Goal: Communication & Community: Participate in discussion

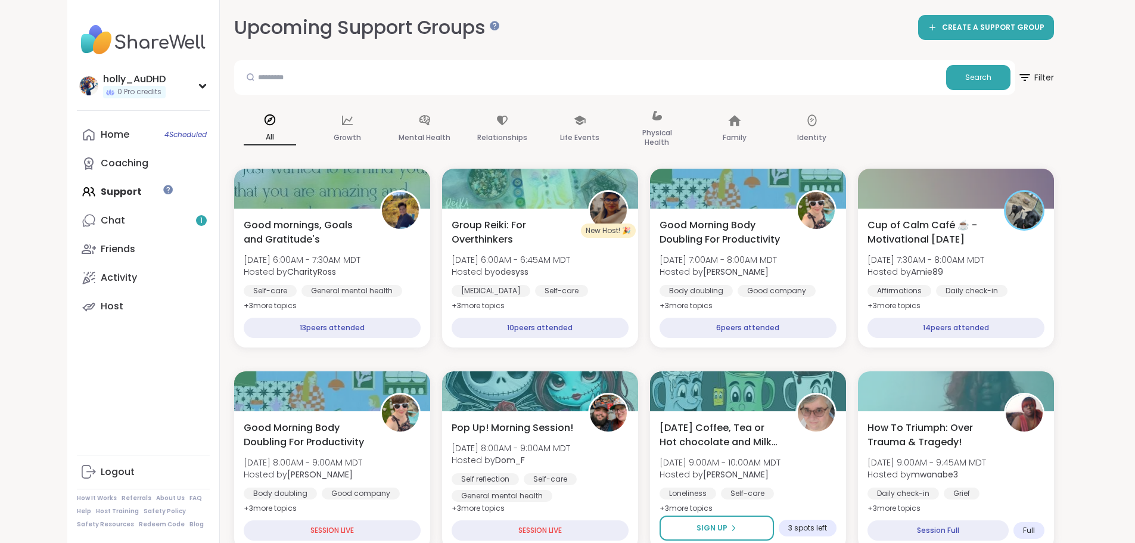
click at [101, 227] on div "Chat 1" at bounding box center [113, 220] width 24 height 13
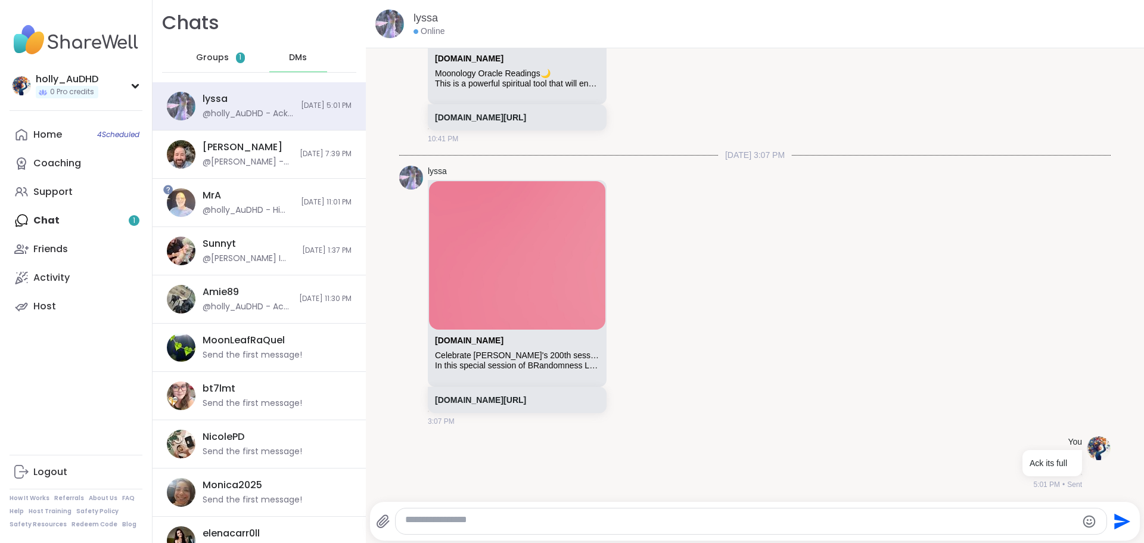
click at [229, 64] on span "Groups" at bounding box center [212, 58] width 33 height 12
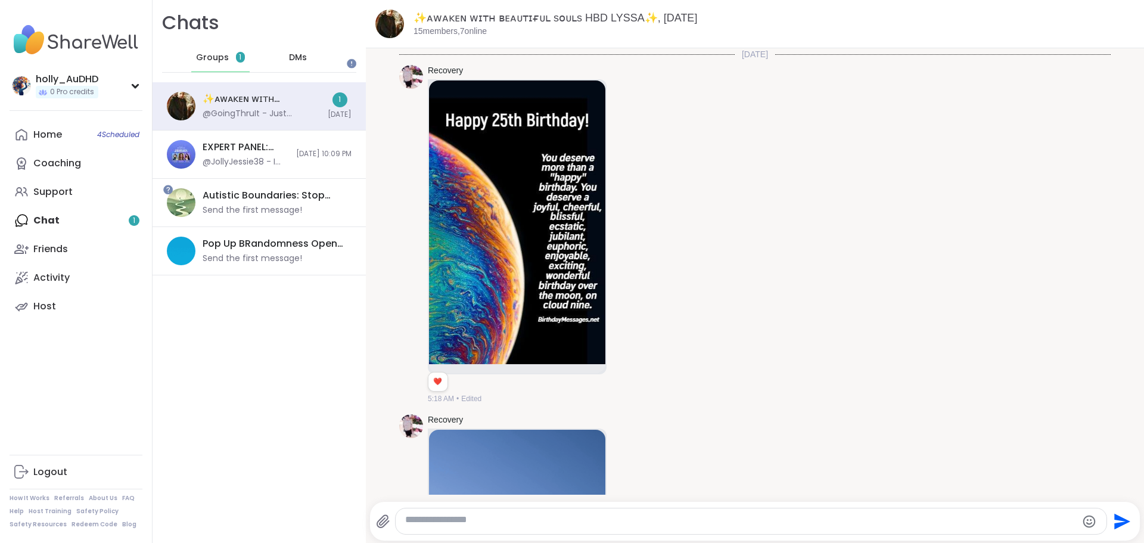
scroll to position [11361, 0]
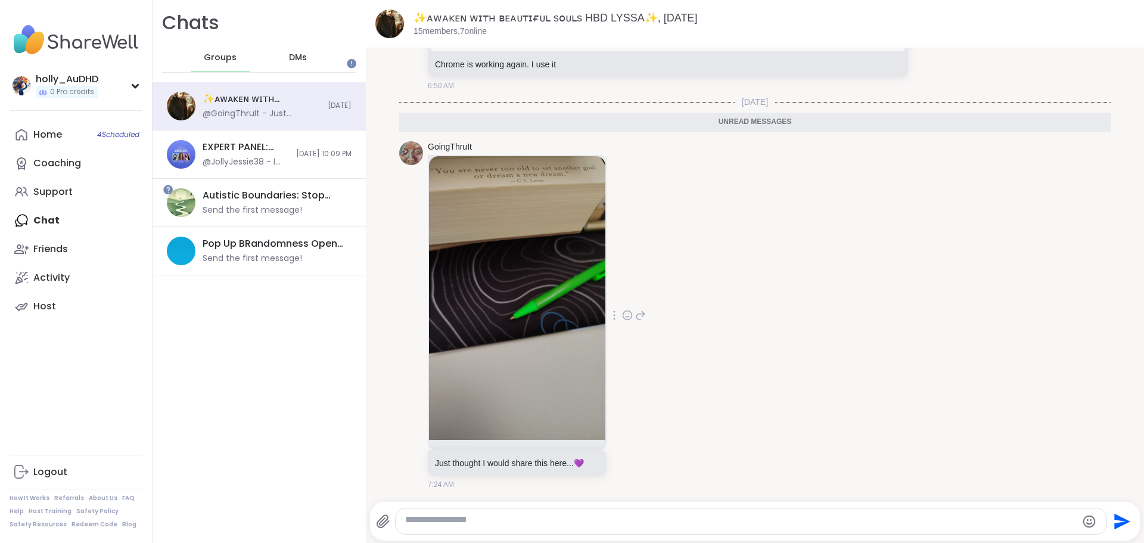
click at [633, 309] on icon at bounding box center [627, 315] width 11 height 12
click at [538, 291] on div "Select Reaction: Heart" at bounding box center [532, 296] width 11 height 11
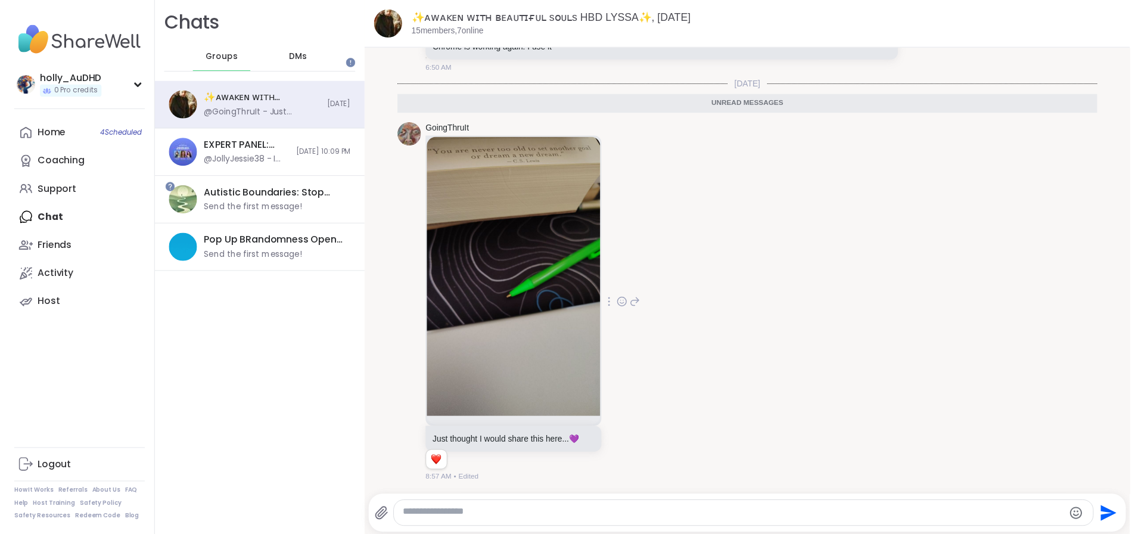
scroll to position [11148, 0]
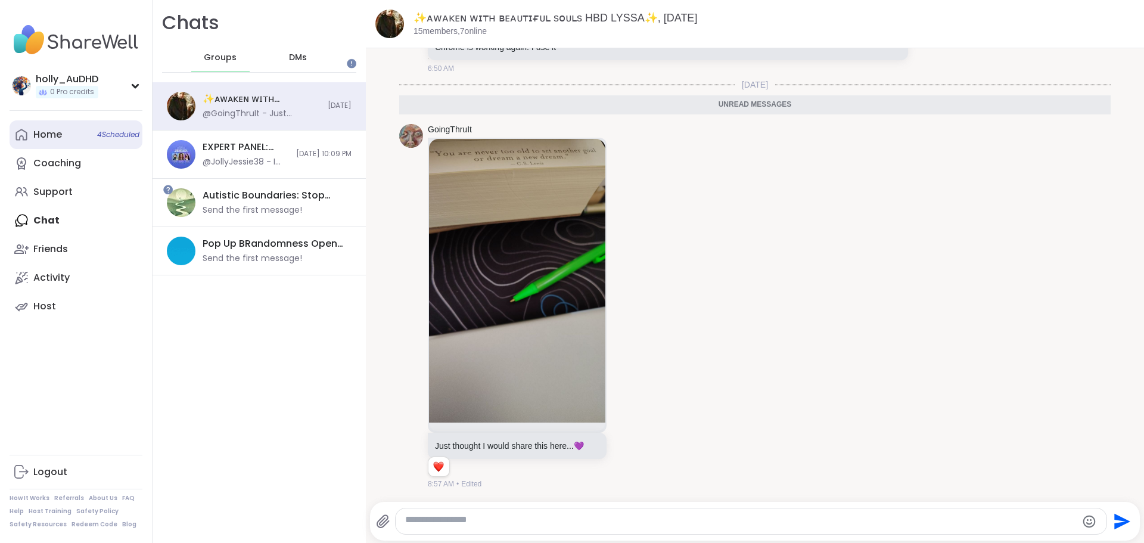
click at [48, 141] on div "Home 4 Scheduled" at bounding box center [47, 134] width 29 height 13
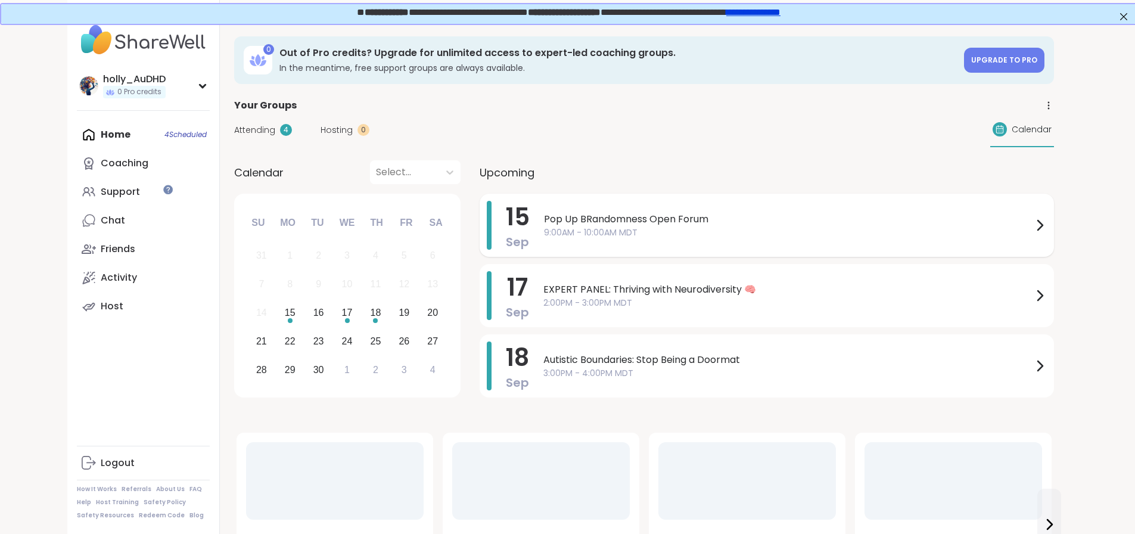
click at [624, 226] on span "Pop Up BRandomness Open Forum" at bounding box center [788, 219] width 489 height 14
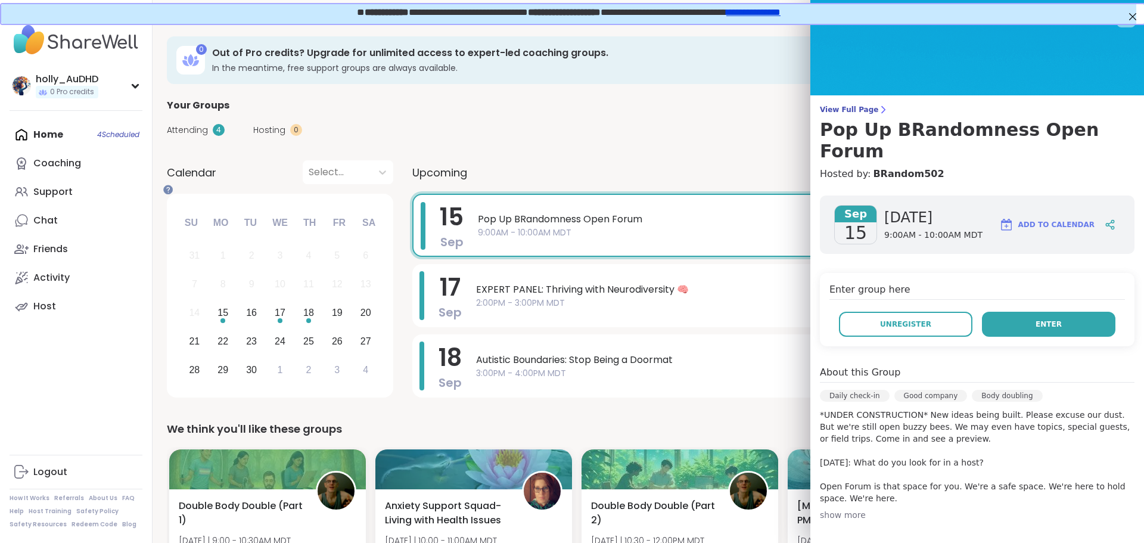
click at [1035, 329] on span "Enter" at bounding box center [1048, 324] width 26 height 11
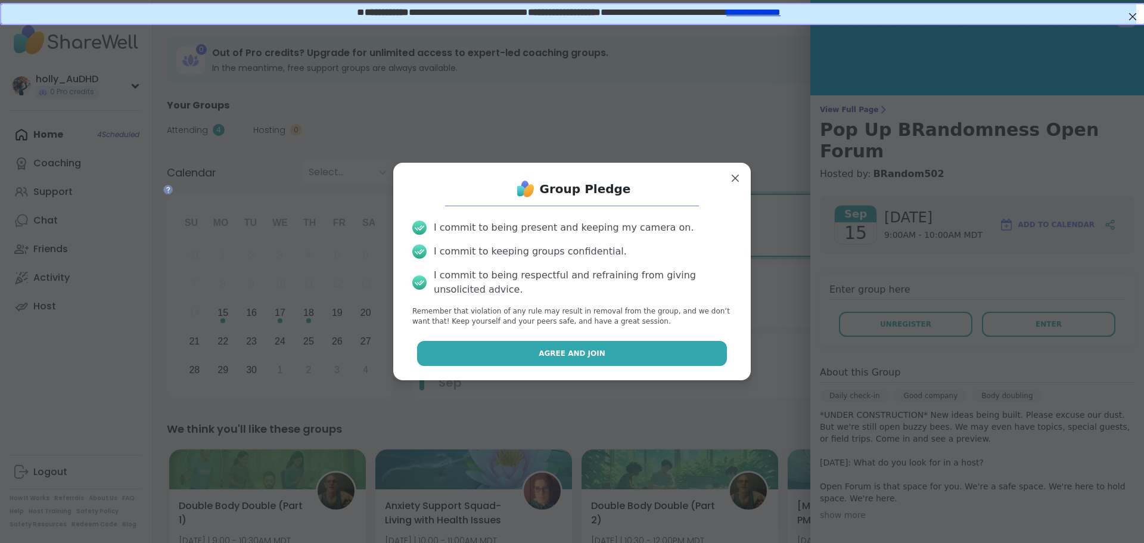
click at [617, 366] on button "Agree and Join" at bounding box center [572, 353] width 310 height 25
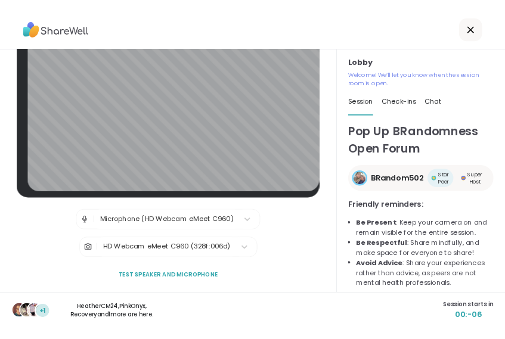
scroll to position [67, 0]
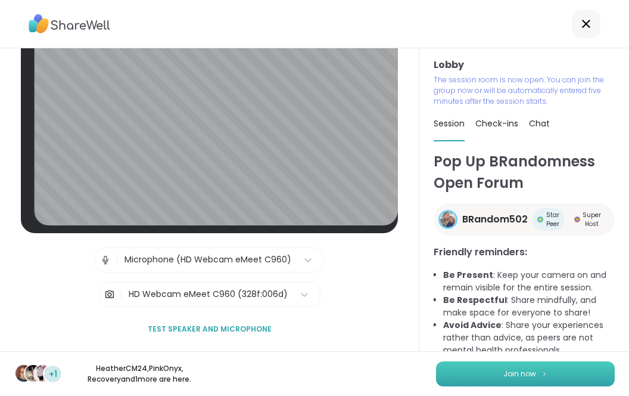
click at [519, 371] on span "Join now" at bounding box center [519, 373] width 33 height 11
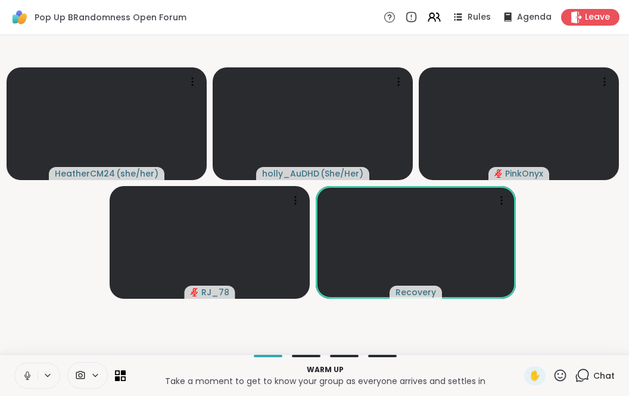
drag, startPoint x: 31, startPoint y: 374, endPoint x: 61, endPoint y: 359, distance: 33.3
click at [32, 374] on button at bounding box center [26, 375] width 23 height 25
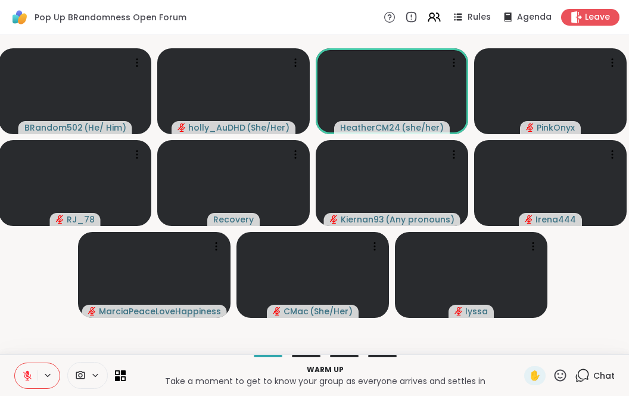
click at [553, 368] on icon at bounding box center [560, 375] width 15 height 15
click at [598, 337] on span "🎉" at bounding box center [604, 344] width 12 height 14
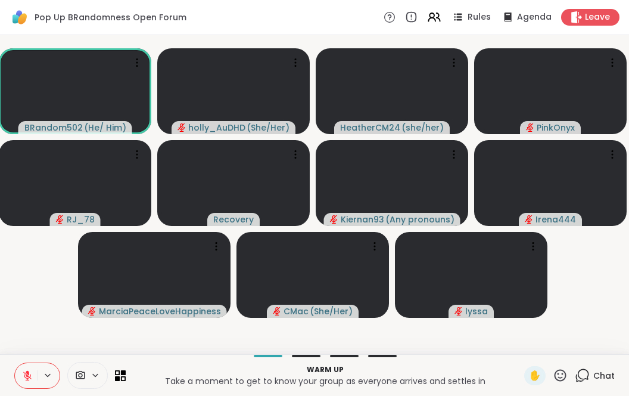
click at [553, 368] on icon at bounding box center [560, 375] width 15 height 15
click at [598, 337] on span "🎉" at bounding box center [604, 344] width 12 height 14
click at [553, 368] on icon at bounding box center [560, 375] width 15 height 15
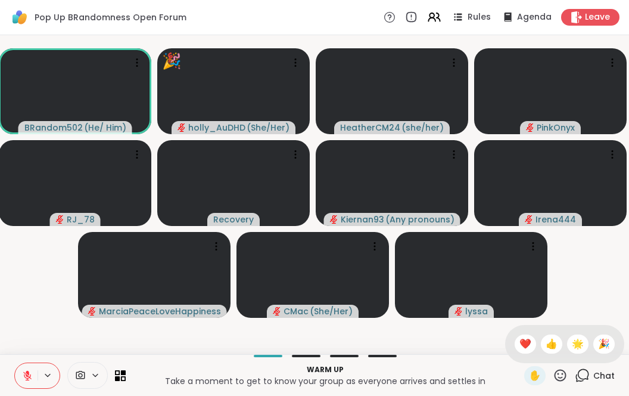
click at [519, 337] on span "❤️" at bounding box center [525, 344] width 12 height 14
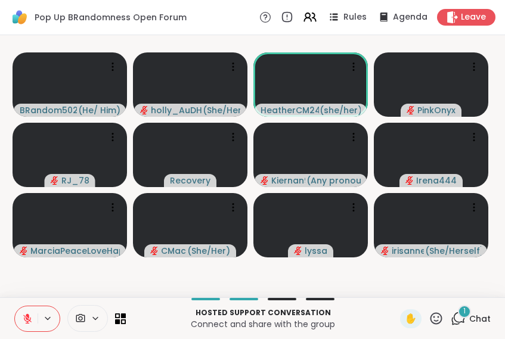
click at [450, 313] on icon at bounding box center [457, 318] width 15 height 15
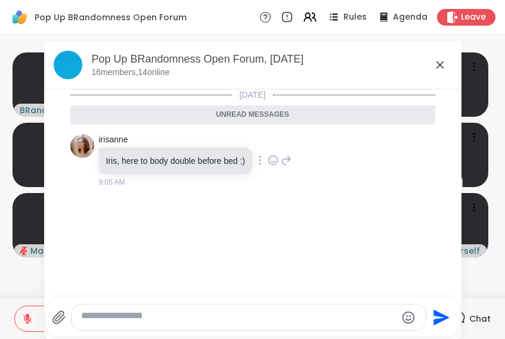
scroll to position [0, 0]
click at [433, 64] on icon at bounding box center [440, 65] width 14 height 14
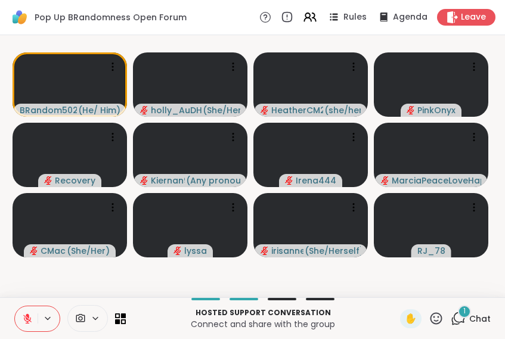
click at [428, 314] on icon at bounding box center [435, 318] width 15 height 15
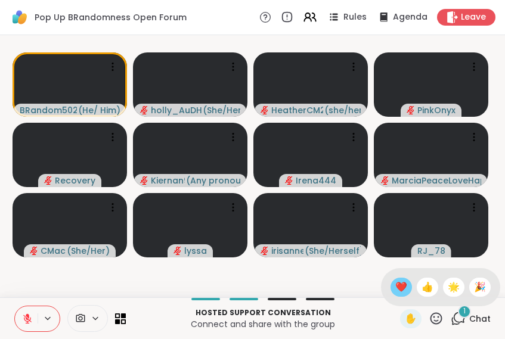
click at [395, 280] on span "❤️" at bounding box center [401, 287] width 12 height 14
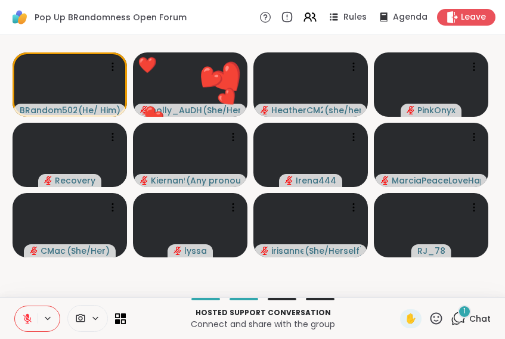
click at [450, 314] on icon at bounding box center [457, 318] width 15 height 15
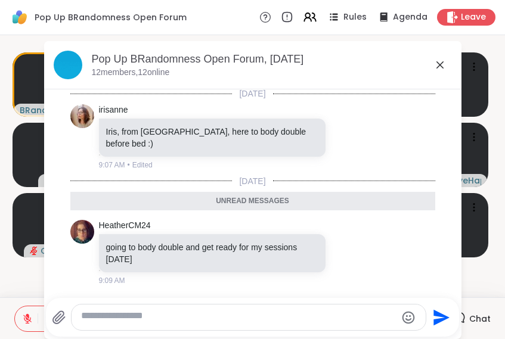
scroll to position [3, 0]
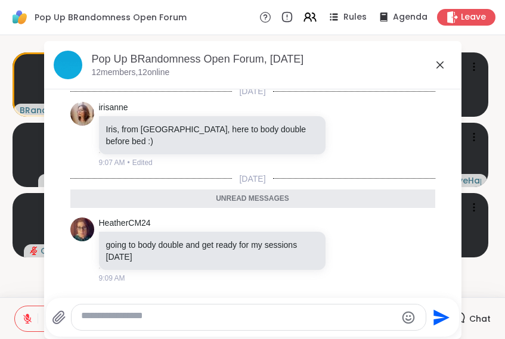
click at [191, 319] on textarea "Type your message" at bounding box center [238, 317] width 315 height 15
type textarea "********"
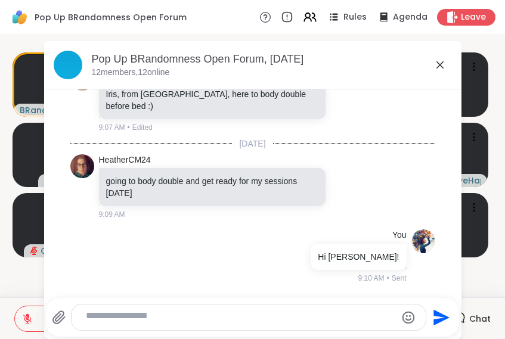
scroll to position [114, 0]
click at [433, 68] on icon at bounding box center [440, 65] width 14 height 14
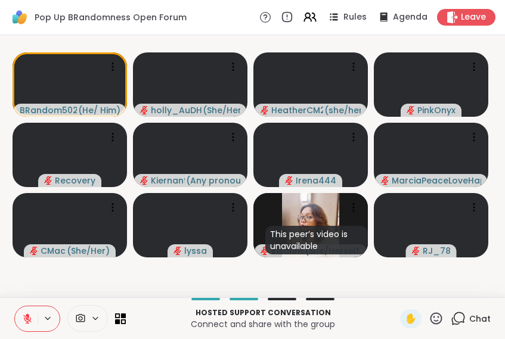
click at [428, 316] on icon at bounding box center [435, 318] width 15 height 15
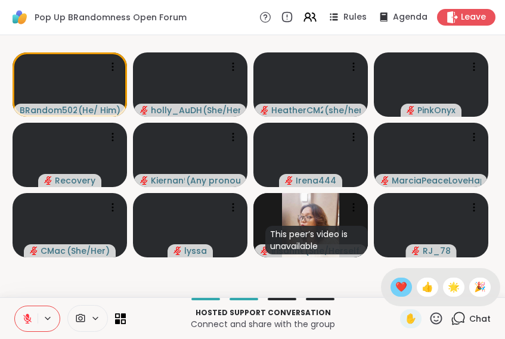
click at [395, 280] on span "❤️" at bounding box center [401, 287] width 12 height 14
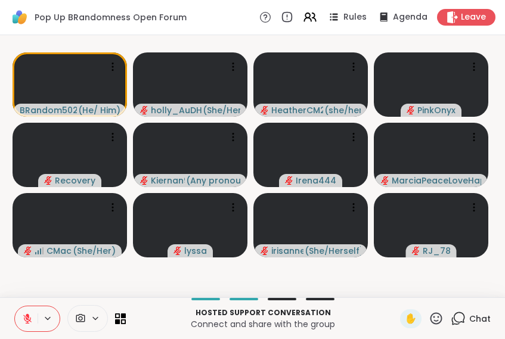
click at [428, 316] on icon at bounding box center [435, 318] width 15 height 15
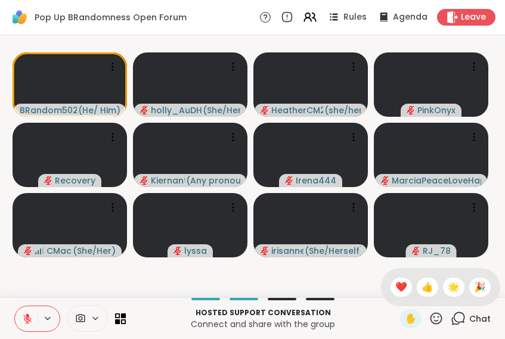
click at [395, 280] on span "❤️" at bounding box center [401, 287] width 12 height 14
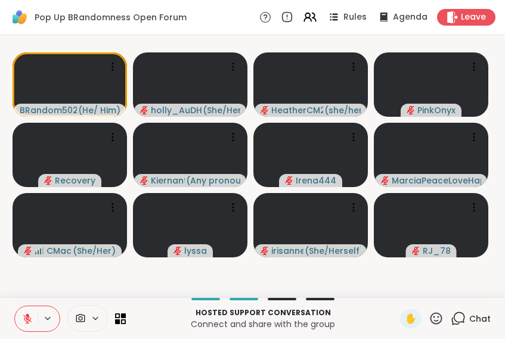
click at [450, 311] on icon at bounding box center [457, 318] width 15 height 15
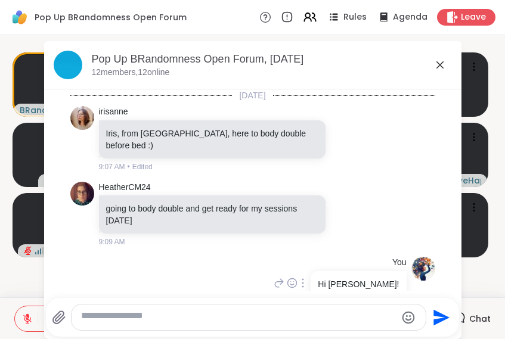
scroll to position [99, 0]
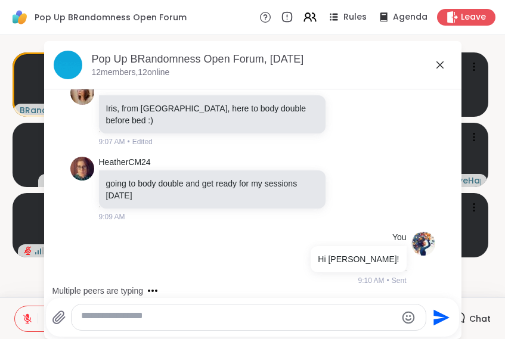
click at [231, 317] on textarea "Type your message" at bounding box center [238, 317] width 315 height 15
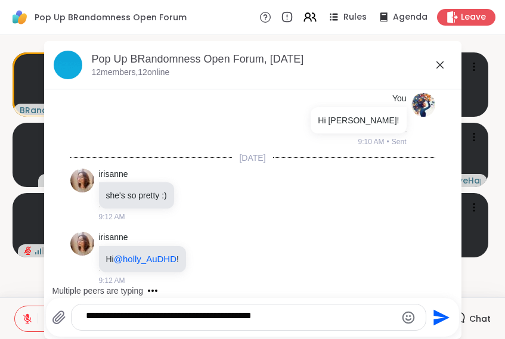
scroll to position [394, 0]
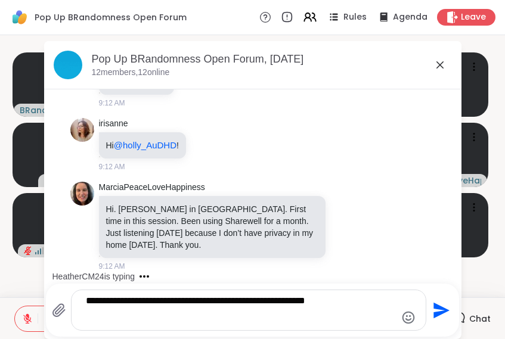
type textarea "**********"
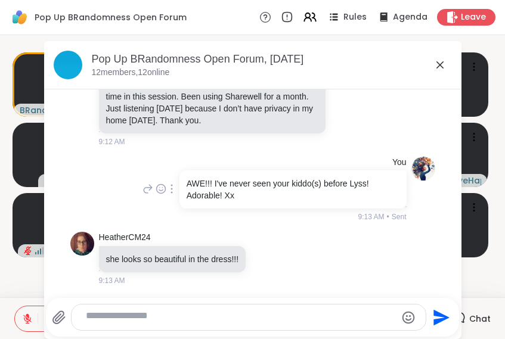
scroll to position [448, 0]
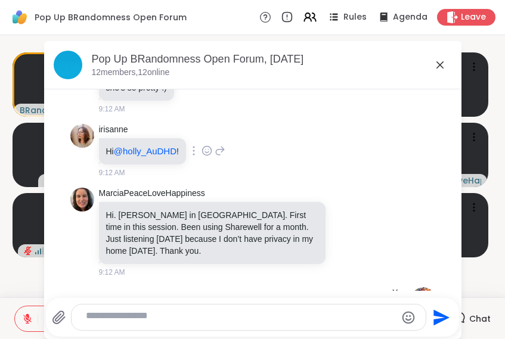
click at [212, 157] on icon at bounding box center [206, 151] width 11 height 12
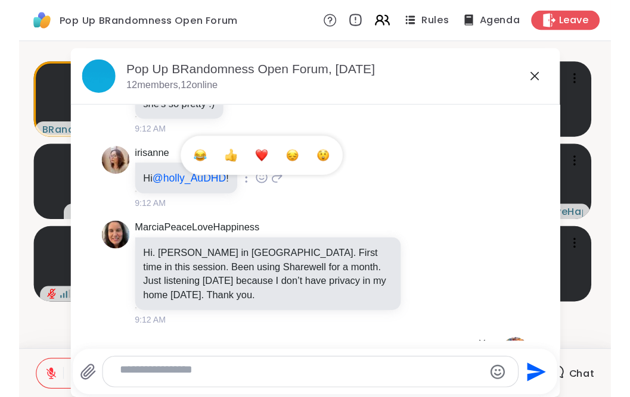
scroll to position [270, 0]
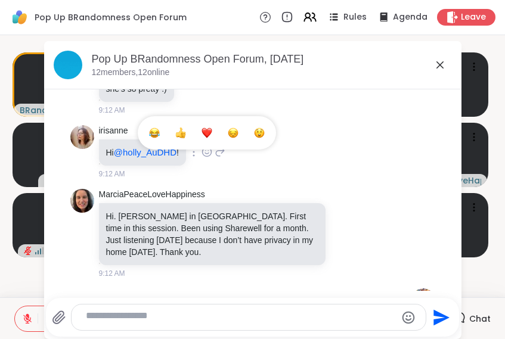
click at [212, 138] on div "Select Reaction: Heart" at bounding box center [206, 132] width 11 height 11
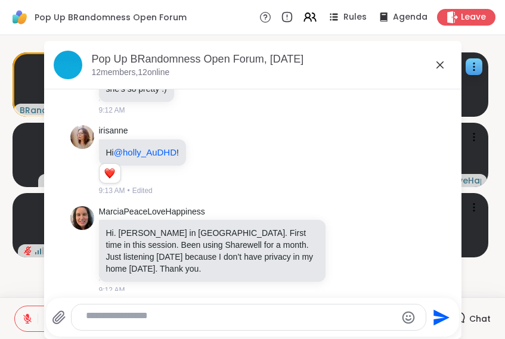
click at [433, 68] on icon at bounding box center [440, 65] width 14 height 14
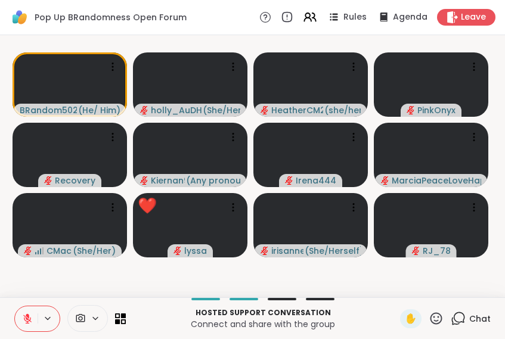
click at [428, 316] on icon at bounding box center [435, 318] width 15 height 15
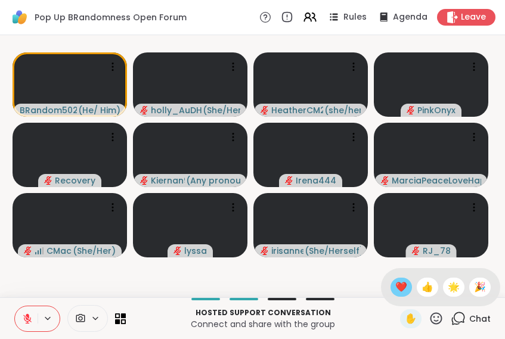
click at [395, 280] on span "❤️" at bounding box center [401, 287] width 12 height 14
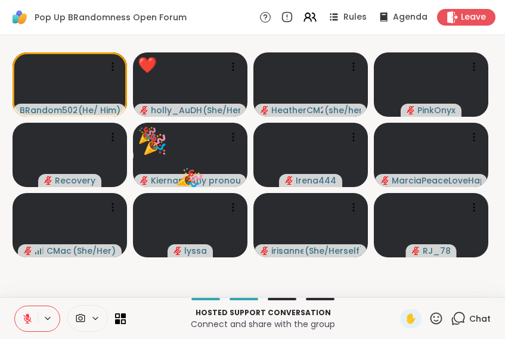
click at [428, 315] on icon at bounding box center [435, 318] width 15 height 15
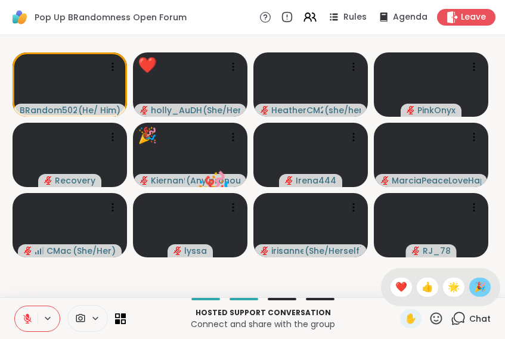
click at [474, 280] on span "🎉" at bounding box center [480, 287] width 12 height 14
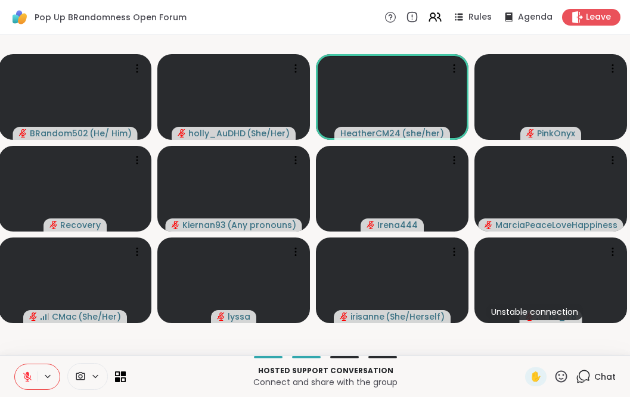
click at [575, 374] on icon at bounding box center [582, 376] width 15 height 15
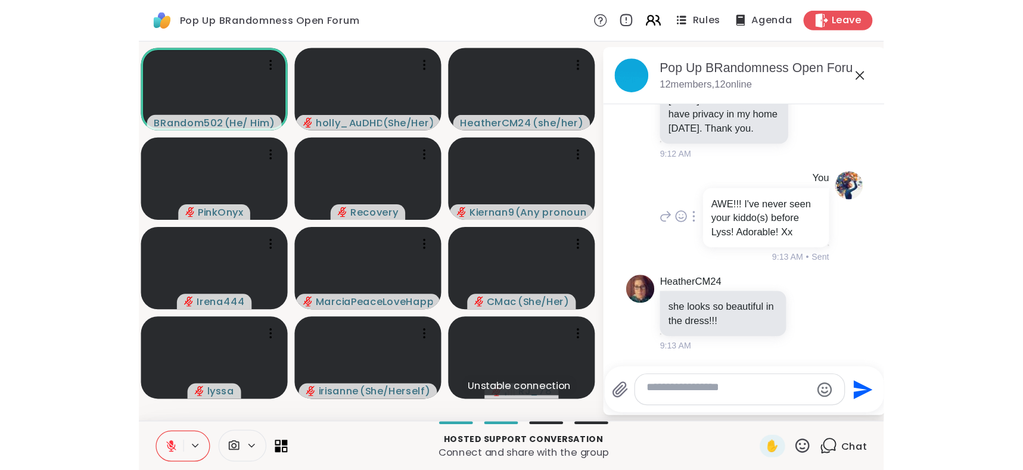
scroll to position [782, 0]
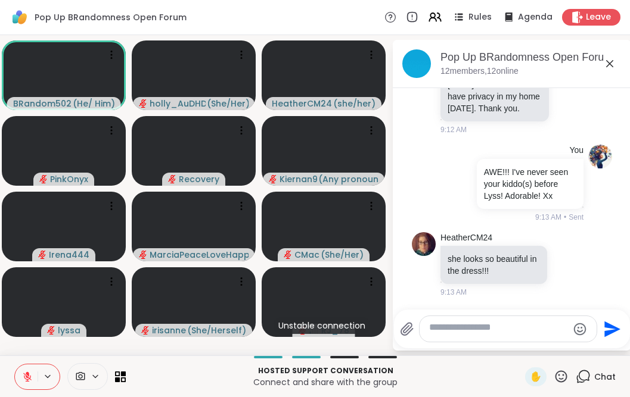
click at [609, 67] on icon at bounding box center [609, 63] width 7 height 7
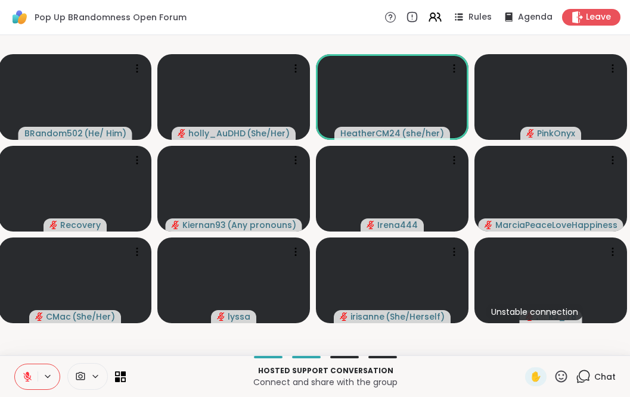
click at [553, 377] on icon at bounding box center [560, 376] width 15 height 15
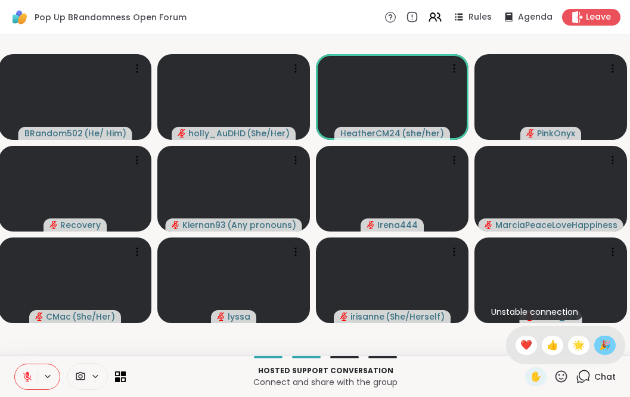
click at [599, 338] on span "🎉" at bounding box center [605, 345] width 12 height 14
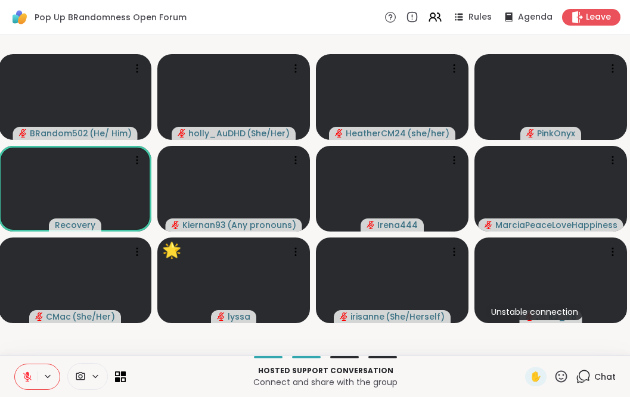
click at [553, 370] on icon at bounding box center [560, 376] width 15 height 15
click at [520, 338] on span "❤️" at bounding box center [526, 345] width 12 height 14
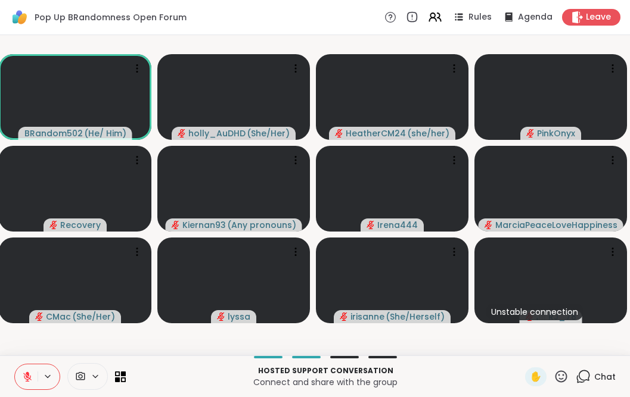
click at [29, 372] on icon at bounding box center [27, 377] width 11 height 11
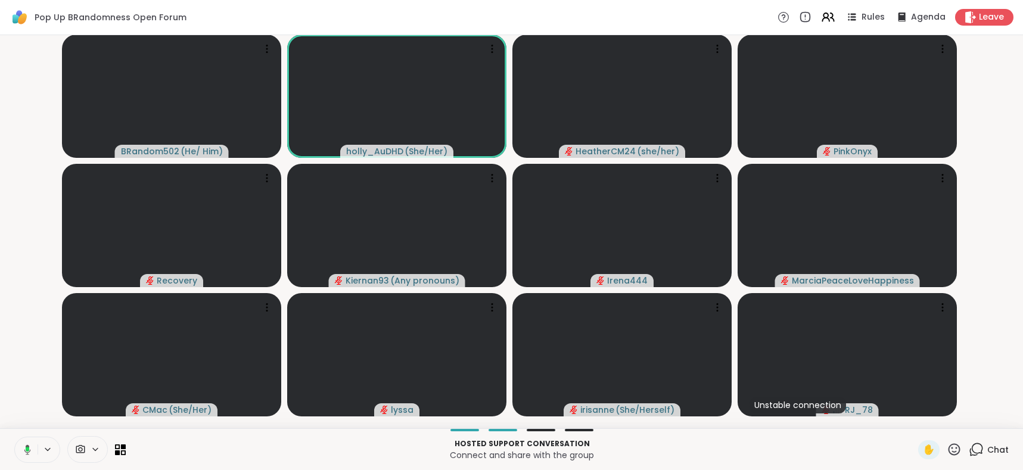
click at [29, 447] on icon at bounding box center [28, 449] width 4 height 5
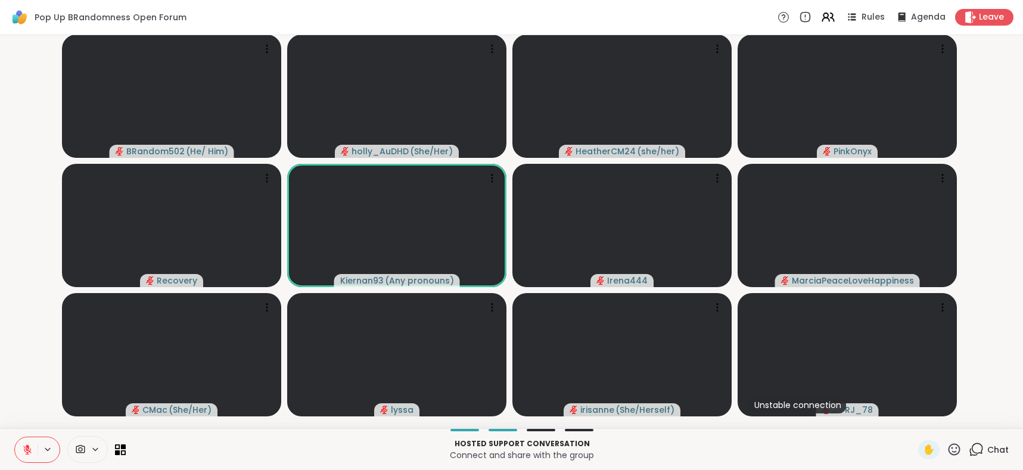
click at [969, 446] on icon at bounding box center [976, 449] width 15 height 15
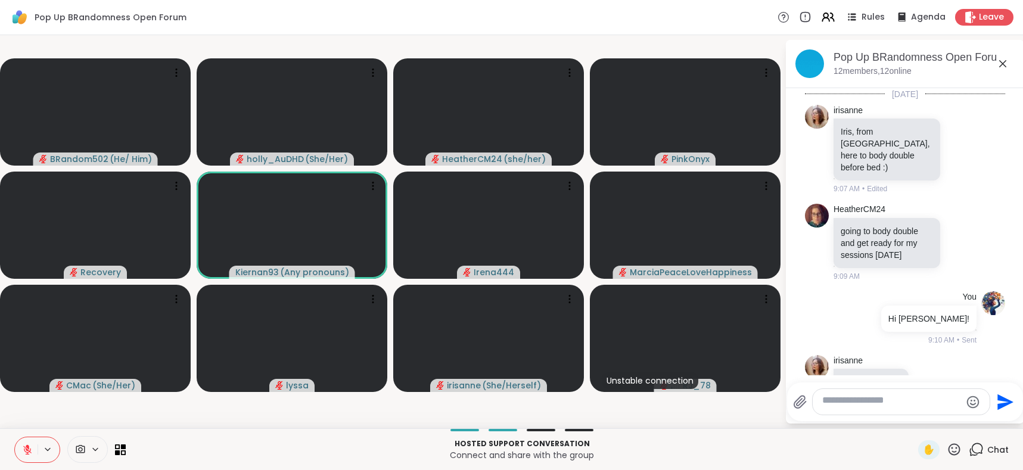
scroll to position [710, 0]
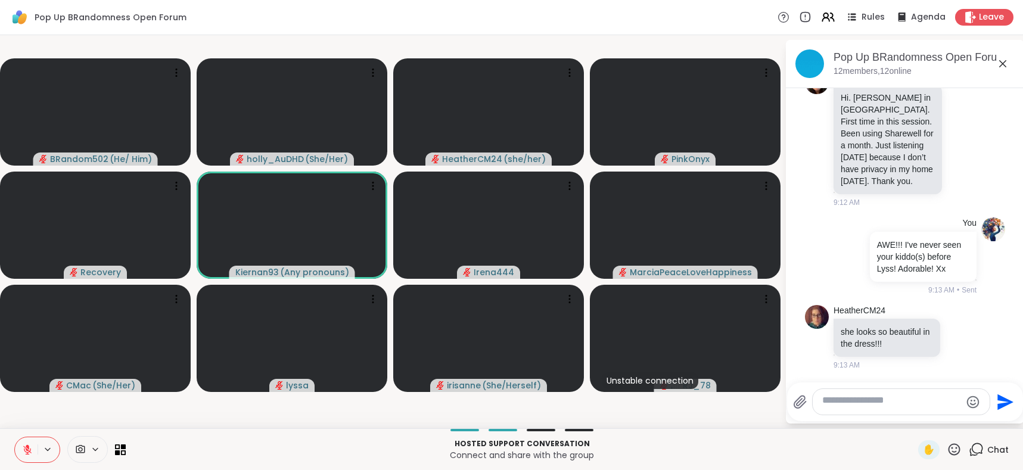
click at [837, 394] on textarea "Type your message" at bounding box center [891, 401] width 139 height 15
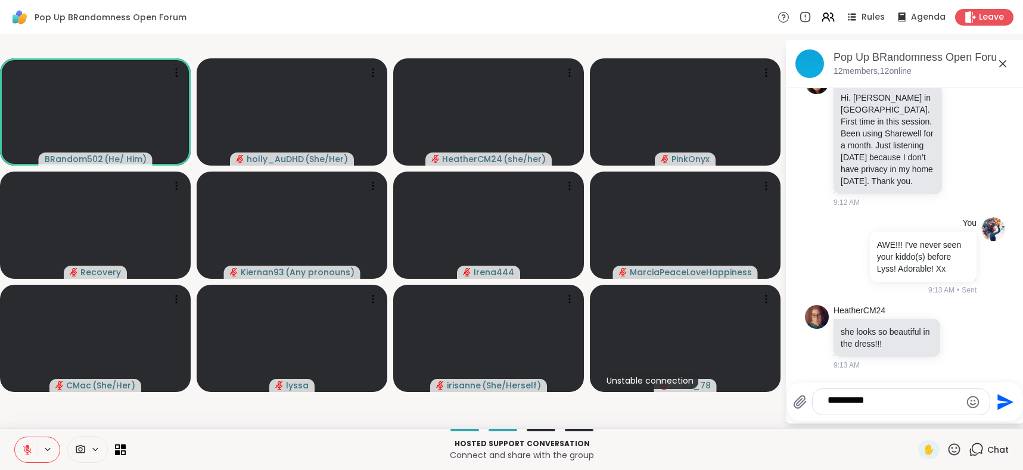
type textarea "**********"
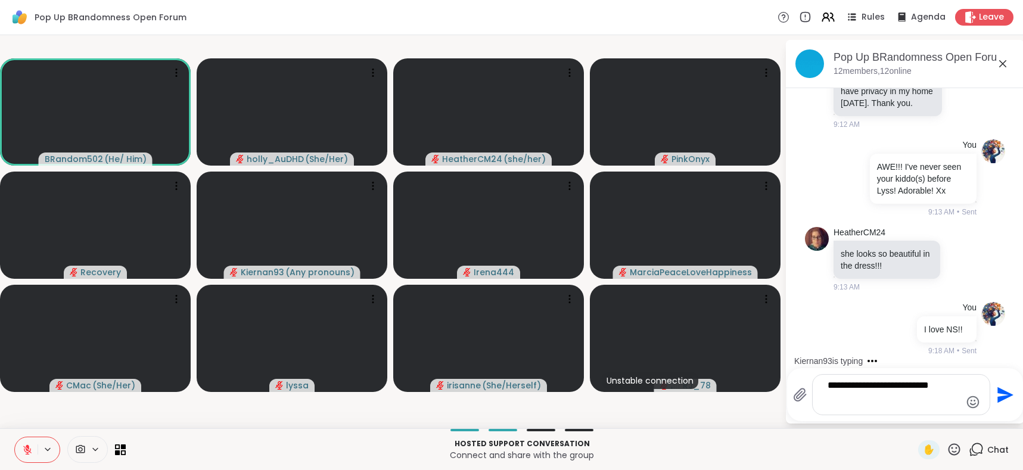
type textarea "**********"
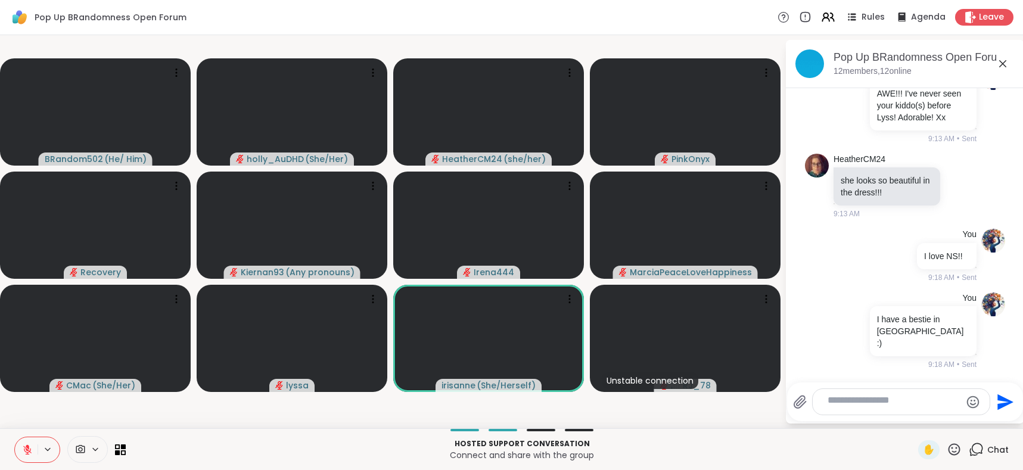
scroll to position [975, 0]
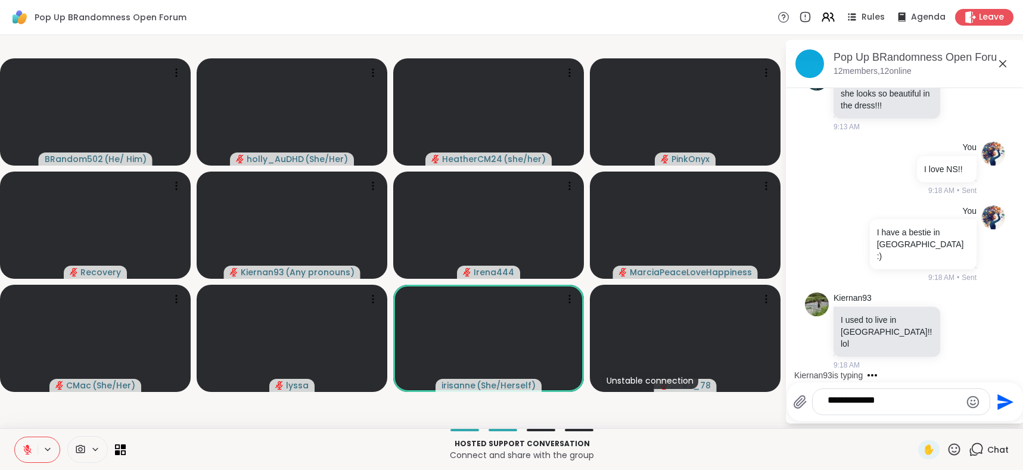
type textarea "**********"
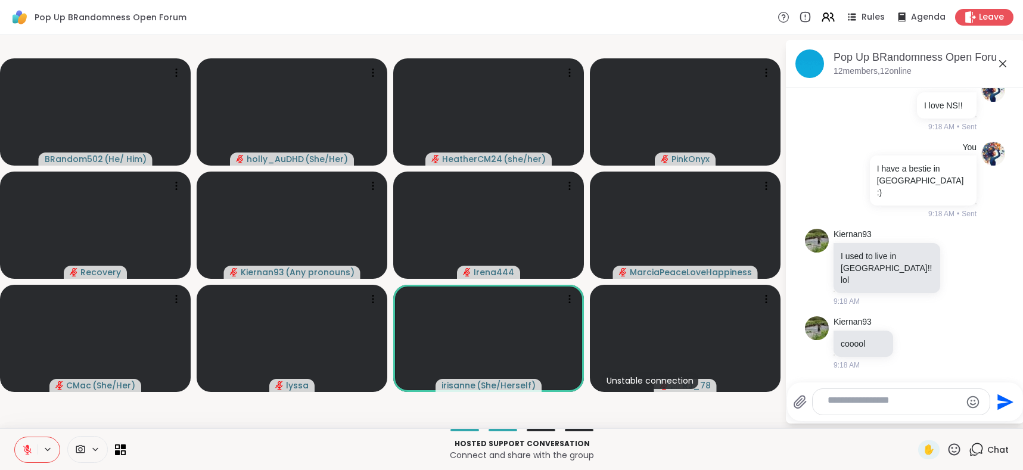
scroll to position [1133, 0]
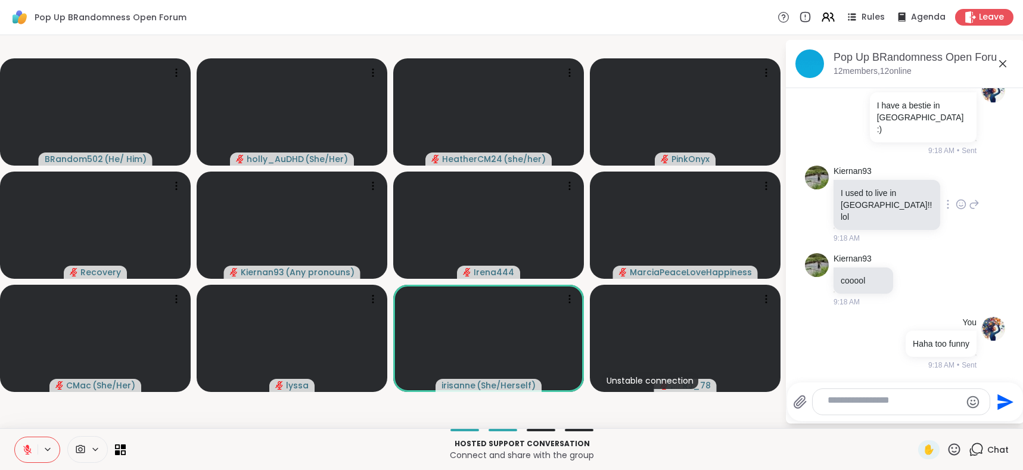
click at [956, 198] on icon at bounding box center [961, 204] width 11 height 12
click at [956, 180] on div "Select Reaction: Heart" at bounding box center [961, 185] width 11 height 11
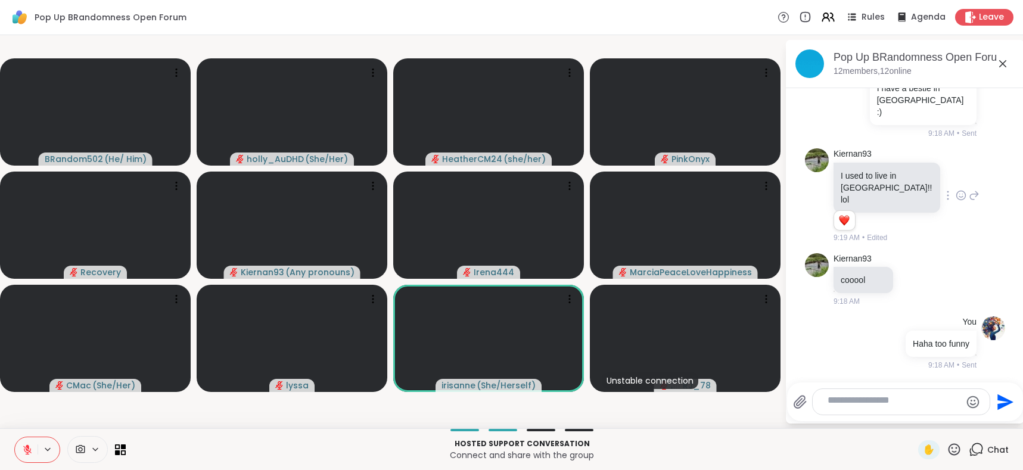
click at [840, 394] on textarea "Type your message" at bounding box center [891, 401] width 129 height 15
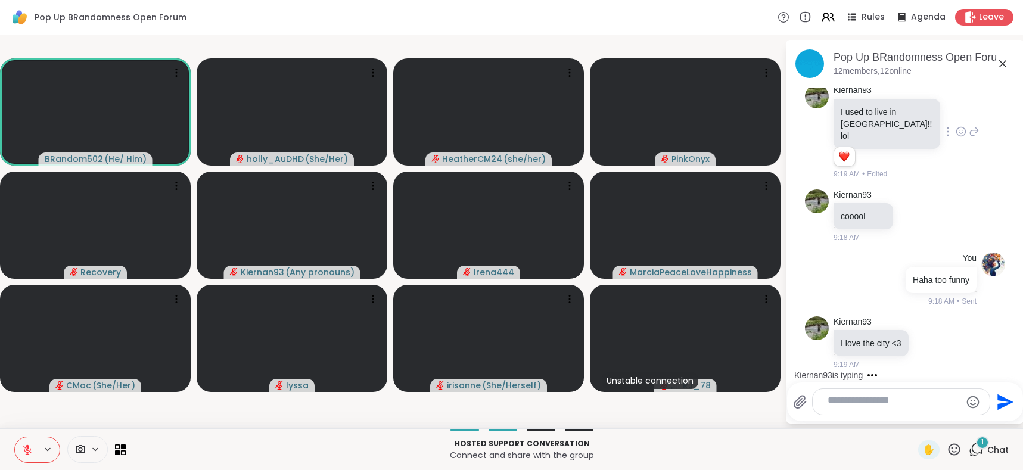
scroll to position [1247, 0]
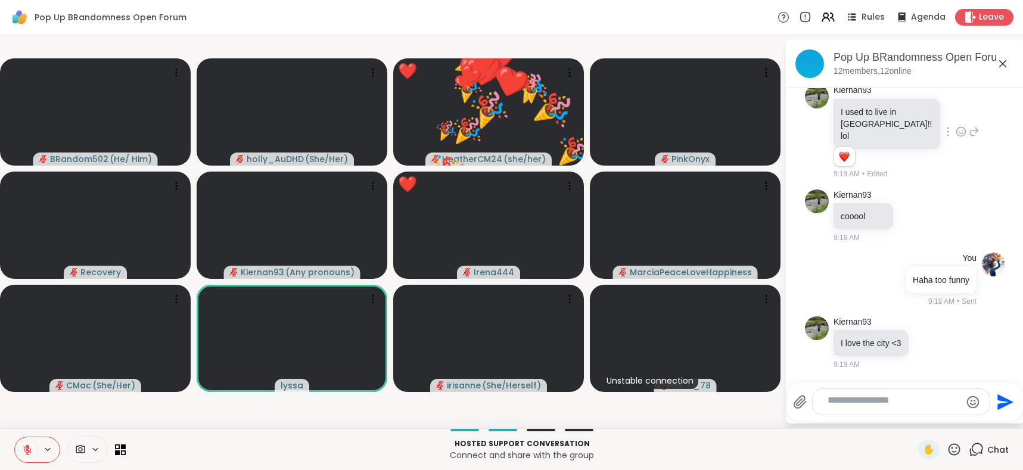
click at [948, 443] on icon at bounding box center [954, 449] width 12 height 12
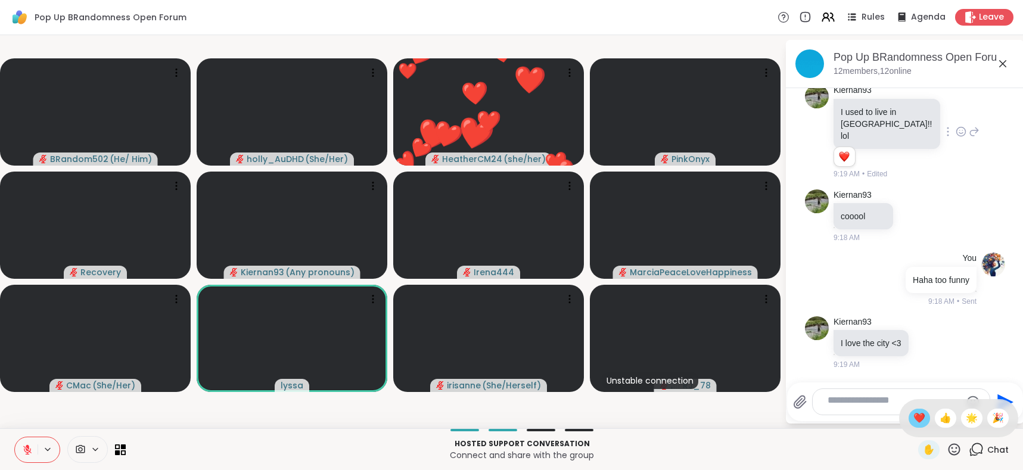
click at [913, 411] on span "❤️" at bounding box center [919, 418] width 12 height 14
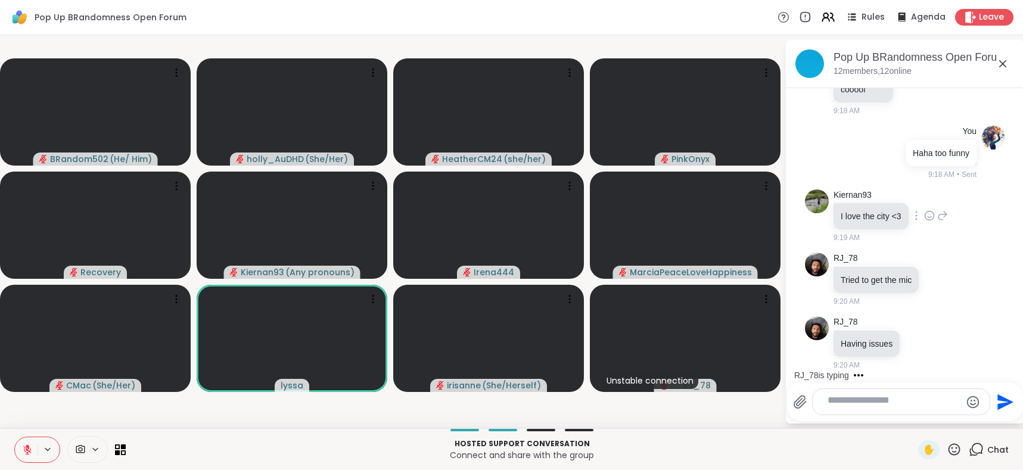
scroll to position [1361, 0]
click at [931, 217] on icon at bounding box center [930, 217] width 4 height 1
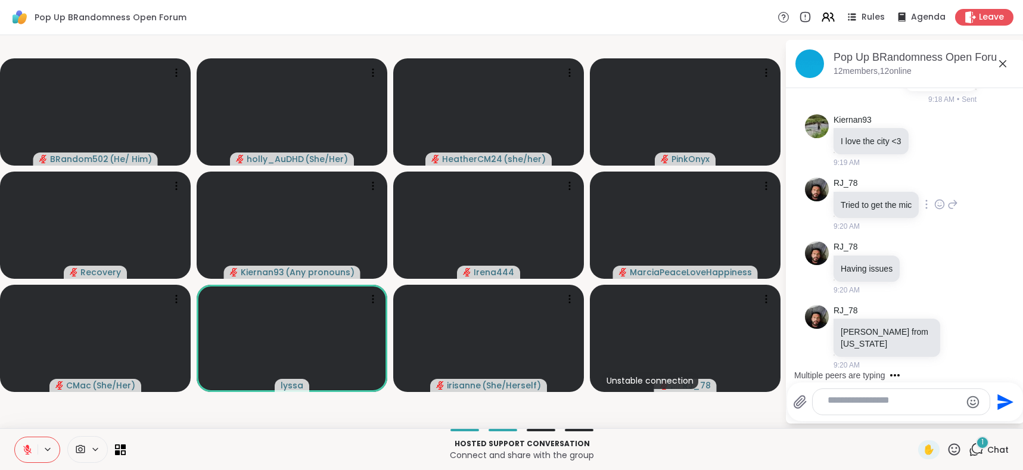
scroll to position [1513, 0]
click at [946, 184] on div "RJ_78 Tried to get the mic 9:20 AM" at bounding box center [905, 205] width 200 height 64
click at [935, 147] on icon at bounding box center [929, 141] width 11 height 12
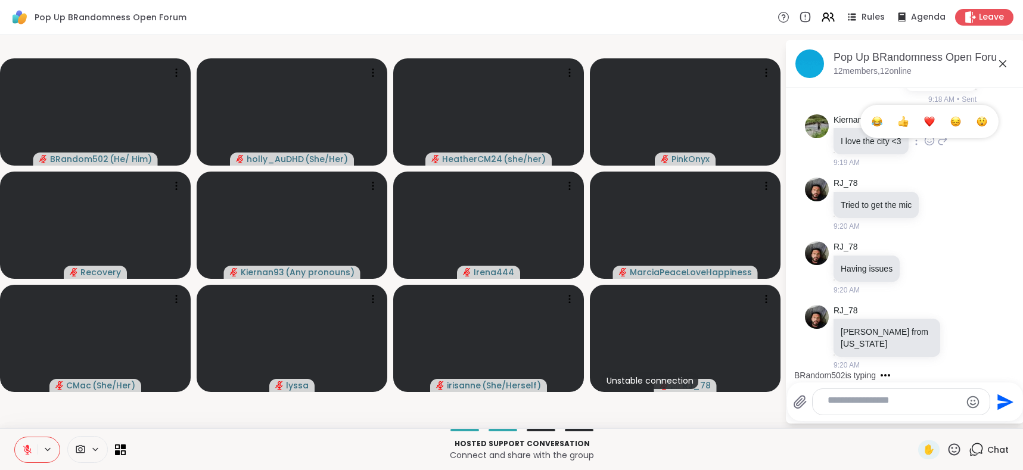
click at [935, 127] on div "Select Reaction: Heart" at bounding box center [929, 121] width 11 height 11
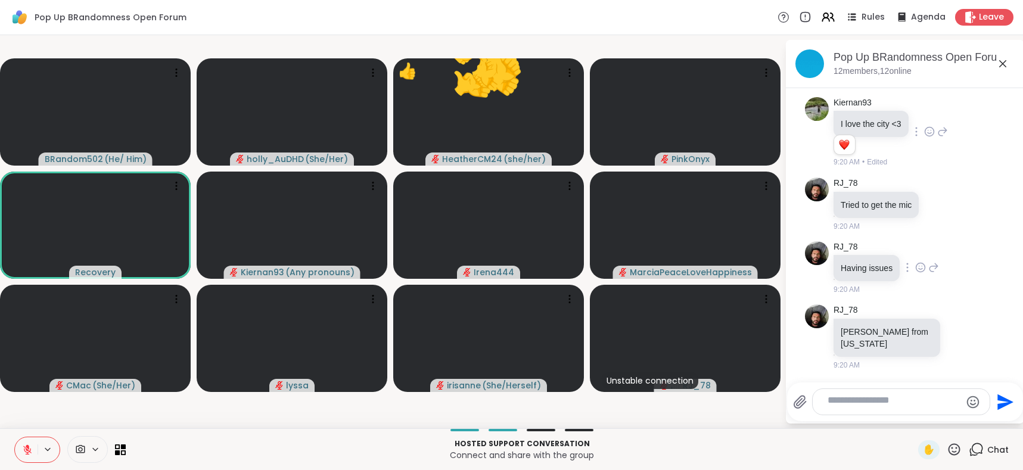
scroll to position [1535, 0]
click at [867, 394] on textarea "Type your message" at bounding box center [891, 401] width 129 height 15
type textarea "*********"
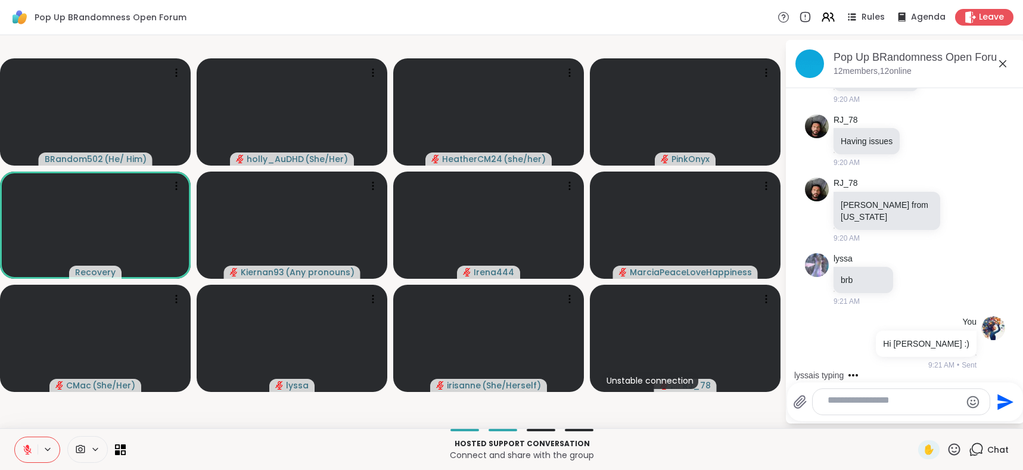
scroll to position [1693, 0]
click at [915, 273] on icon at bounding box center [914, 279] width 11 height 12
click at [915, 255] on div "Select Reaction: Heart" at bounding box center [914, 260] width 11 height 11
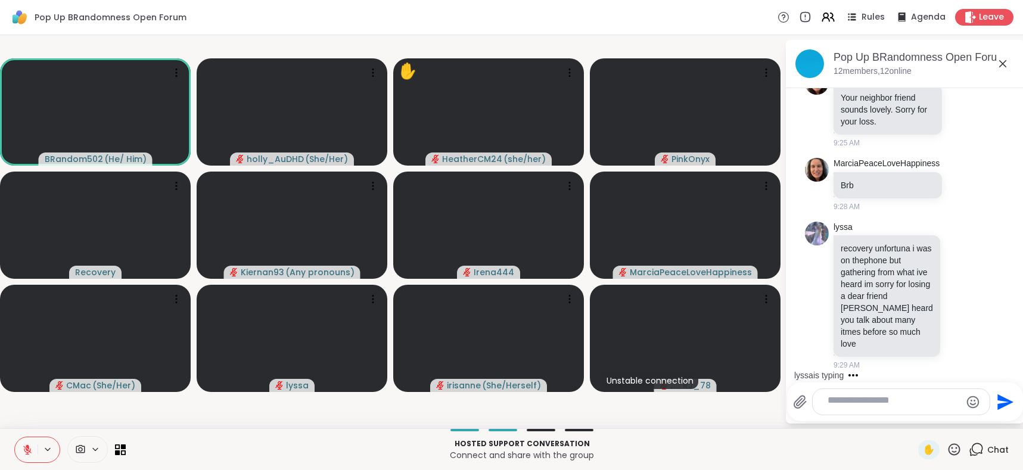
scroll to position [2811, 0]
click at [865, 394] on textarea "Type your message" at bounding box center [891, 401] width 129 height 15
type textarea "***"
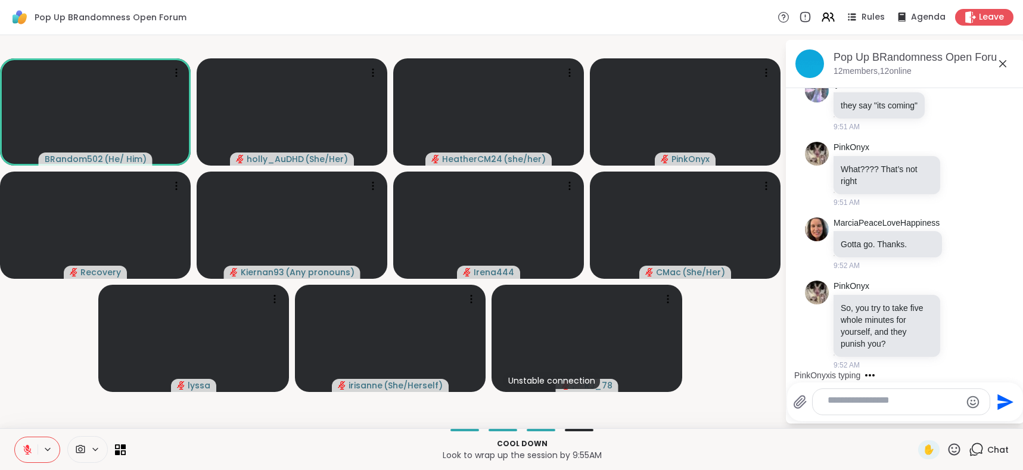
scroll to position [7366, 0]
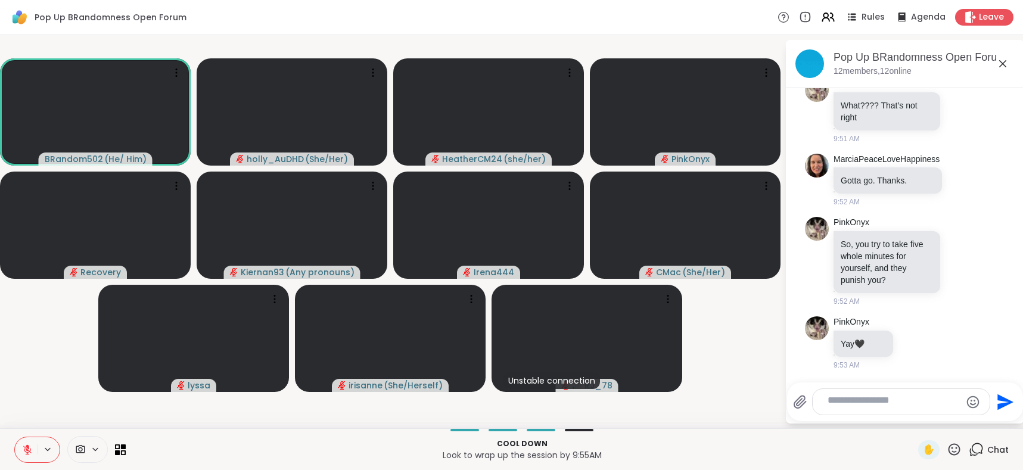
click at [28, 447] on icon at bounding box center [27, 449] width 11 height 11
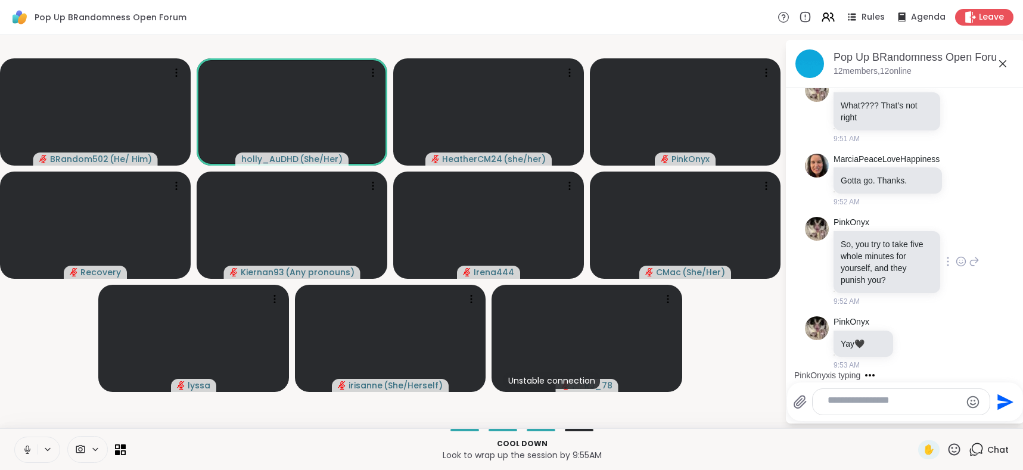
scroll to position [7460, 0]
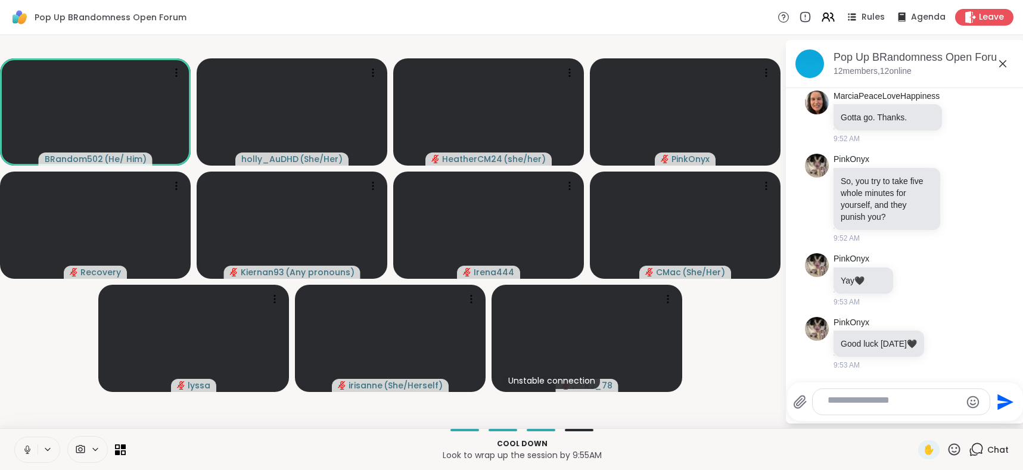
click at [33, 444] on icon at bounding box center [27, 449] width 11 height 11
click at [28, 444] on icon at bounding box center [27, 449] width 11 height 11
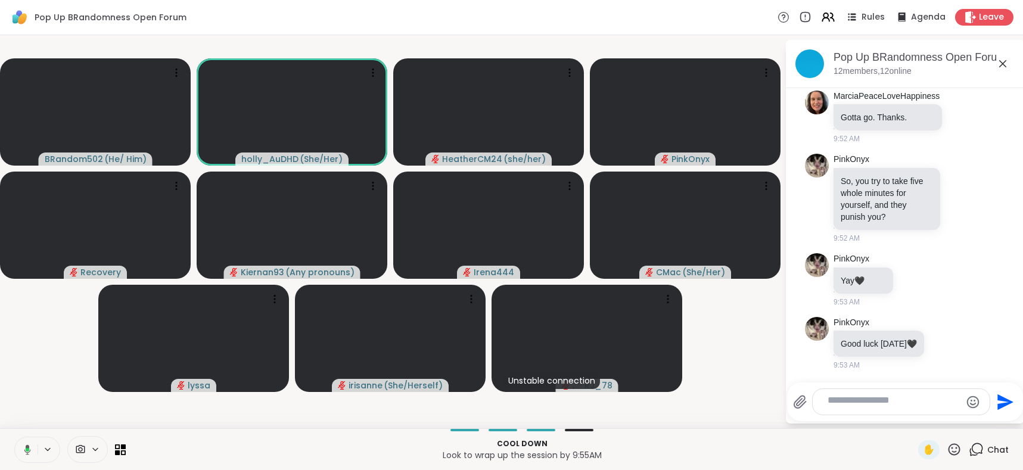
scroll to position [7481, 0]
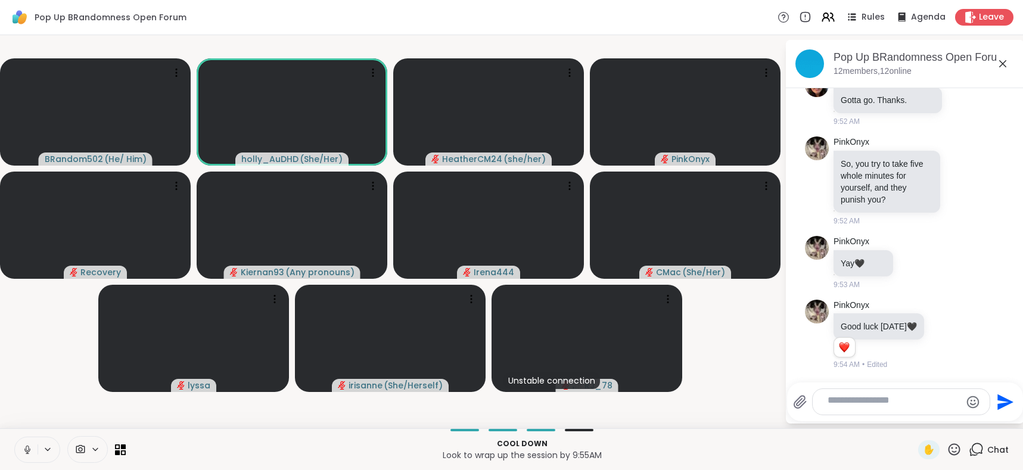
click at [33, 449] on icon at bounding box center [27, 449] width 11 height 11
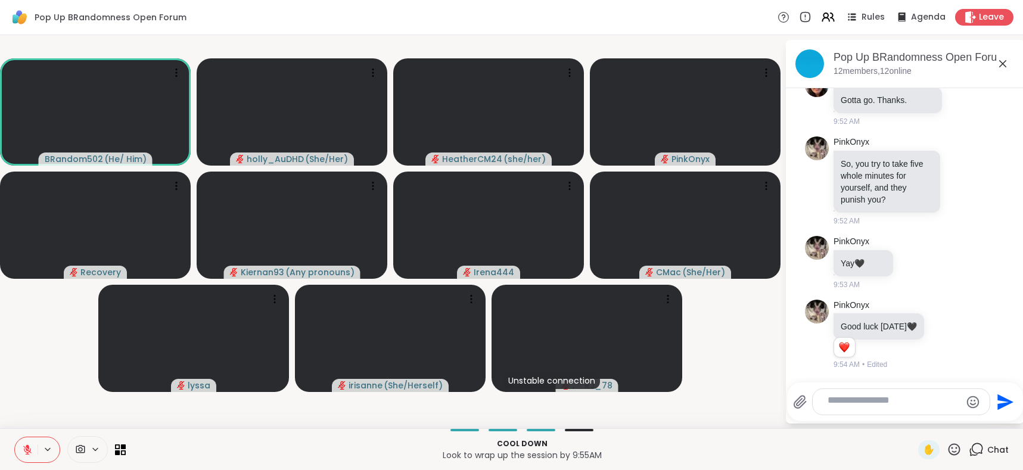
click at [947, 443] on icon at bounding box center [954, 449] width 15 height 15
click at [913, 411] on span "❤️" at bounding box center [919, 418] width 12 height 14
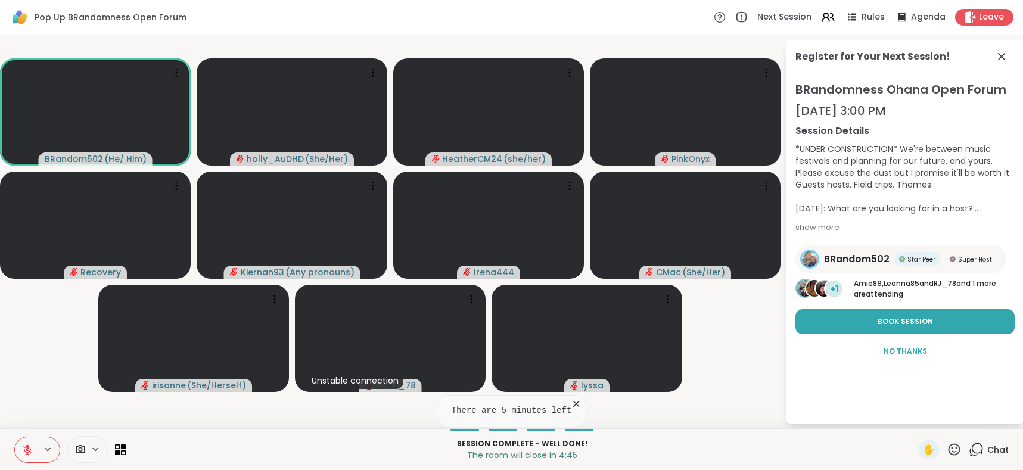
click at [947, 449] on icon at bounding box center [954, 449] width 15 height 15
drag, startPoint x: 882, startPoint y: 405, endPoint x: 883, endPoint y: 301, distance: 103.7
click at [913, 411] on span "❤️" at bounding box center [919, 418] width 12 height 14
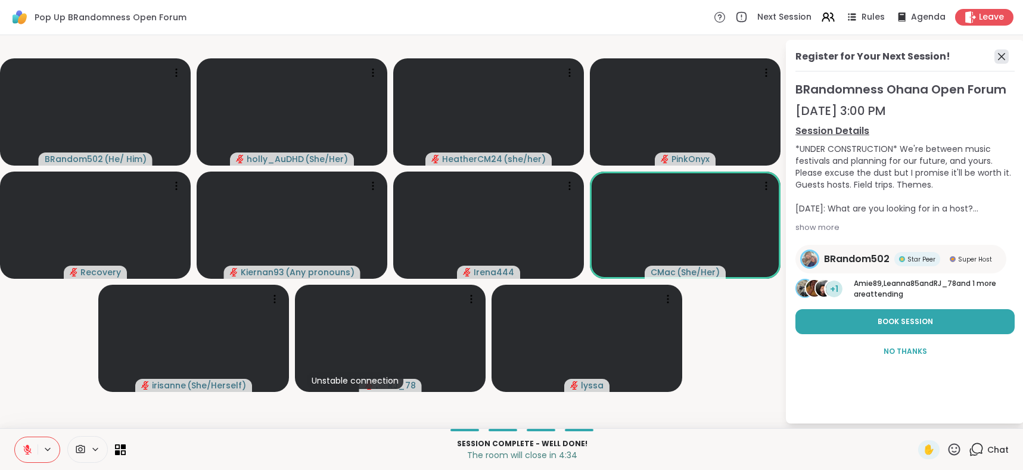
click at [994, 64] on icon at bounding box center [1001, 56] width 14 height 14
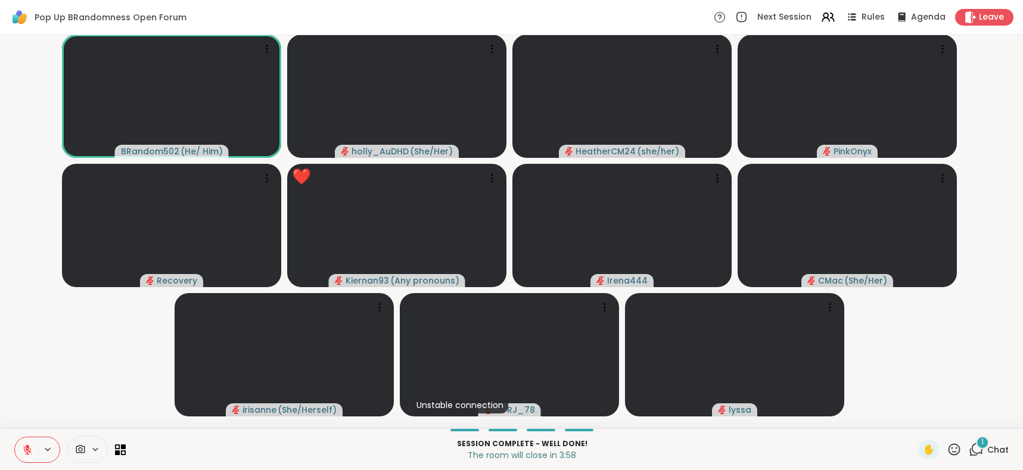
click at [948, 447] on icon at bounding box center [954, 449] width 12 height 12
click at [913, 411] on span "❤️" at bounding box center [919, 418] width 12 height 14
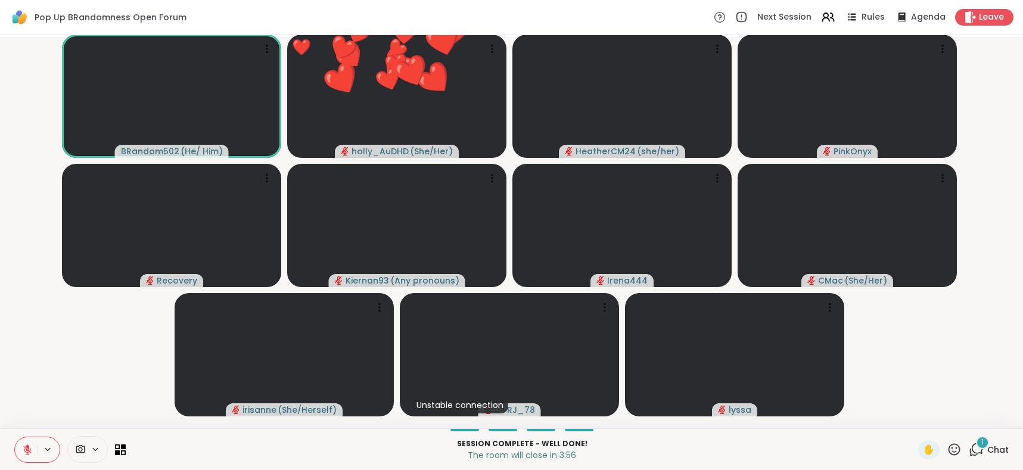
click at [969, 444] on icon at bounding box center [976, 449] width 15 height 15
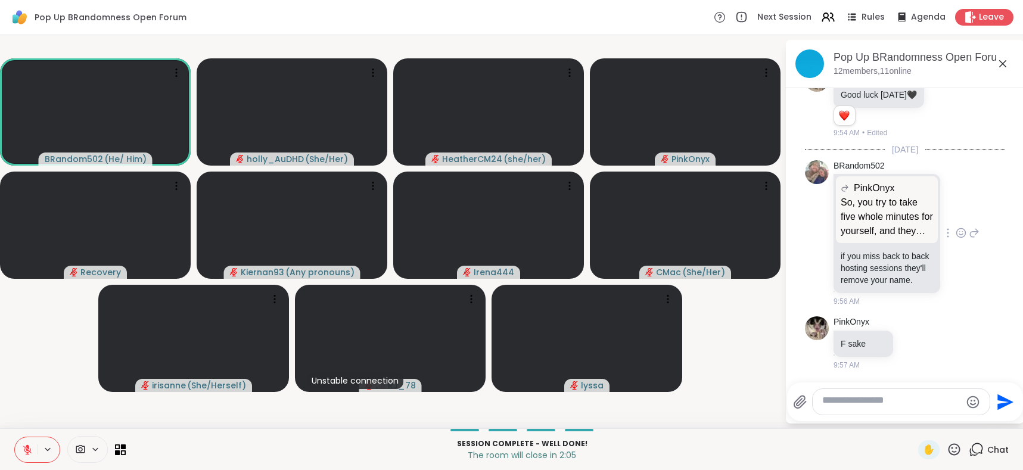
scroll to position [7800, 0]
click at [948, 450] on icon at bounding box center [954, 449] width 12 height 12
click at [913, 411] on span "❤️" at bounding box center [919, 418] width 12 height 14
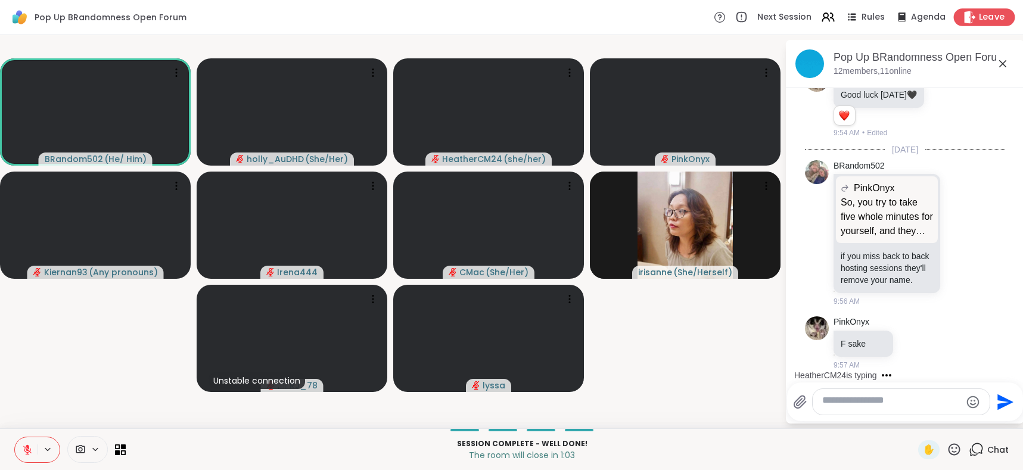
click at [979, 21] on span "Leave" at bounding box center [992, 17] width 26 height 13
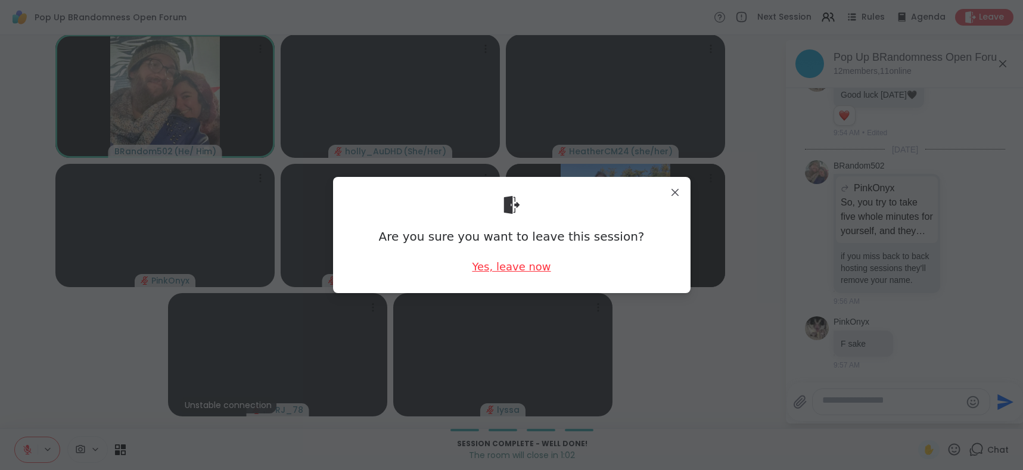
click at [505, 274] on div "Yes, leave now" at bounding box center [511, 266] width 79 height 15
